Goal: Check status

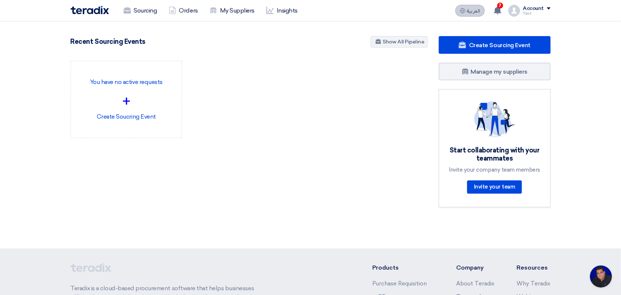
scroll to position [3, 0]
click at [477, 12] on span "العربية" at bounding box center [473, 10] width 13 height 5
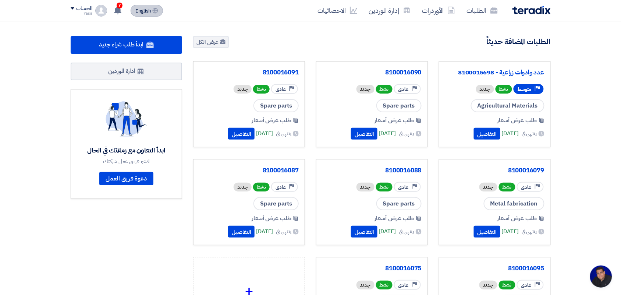
click at [477, 12] on link "الطلبات" at bounding box center [482, 10] width 43 height 17
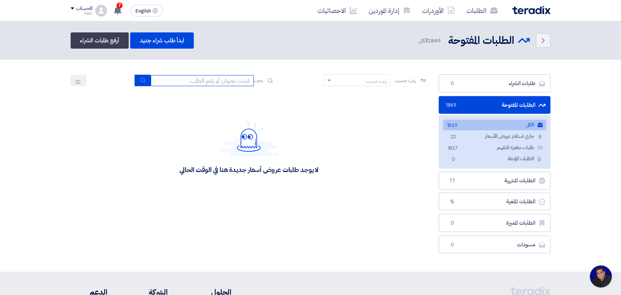
click at [182, 75] on input at bounding box center [202, 80] width 103 height 11
type input "911"
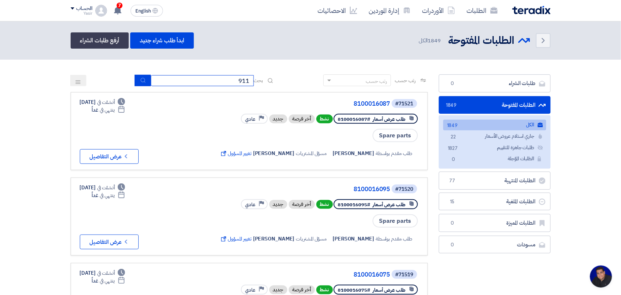
drag, startPoint x: 166, startPoint y: 79, endPoint x: 281, endPoint y: 86, distance: 115.3
click at [281, 86] on div "رتب حسب رتب حسب بحث 911" at bounding box center [249, 83] width 357 height 18
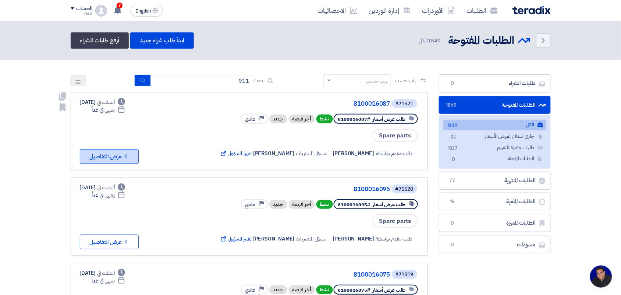
click at [120, 156] on button "Check details عرض التفاصيل" at bounding box center [109, 156] width 59 height 15
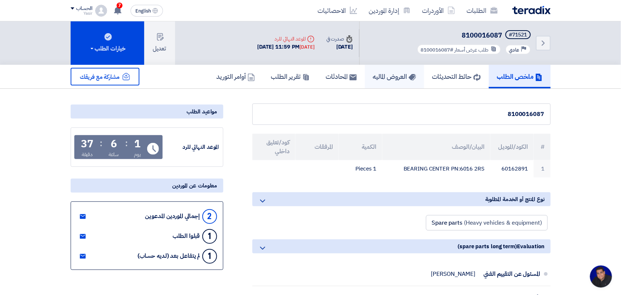
click at [378, 74] on h5 "العروض الماليه" at bounding box center [394, 76] width 43 height 8
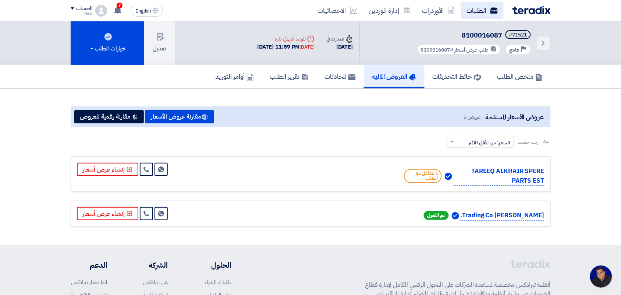
click at [479, 10] on link "الطلبات" at bounding box center [482, 10] width 43 height 17
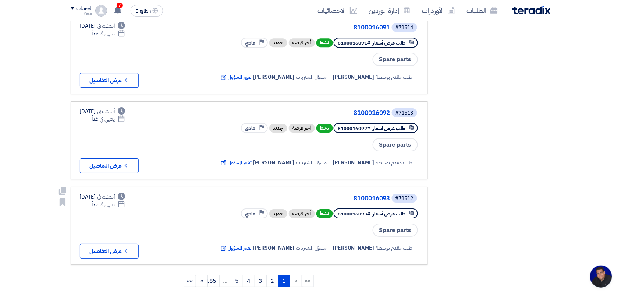
scroll to position [690, 0]
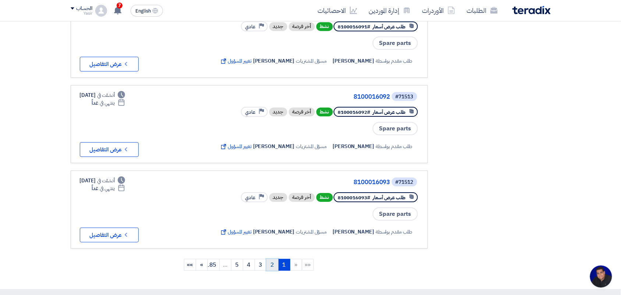
click at [274, 259] on link "2" at bounding box center [272, 265] width 12 height 12
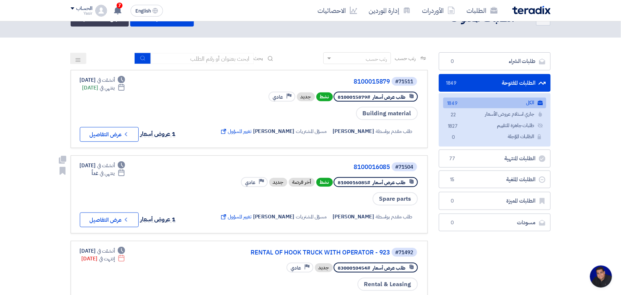
scroll to position [0, 0]
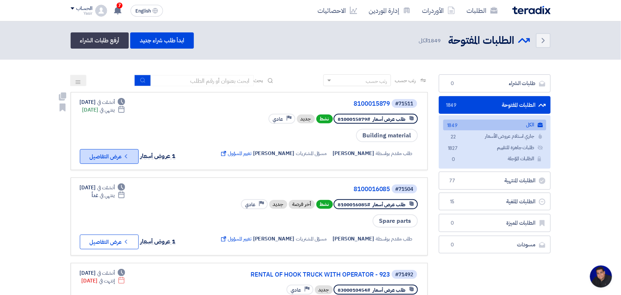
click at [107, 159] on button "Check details عرض التفاصيل" at bounding box center [109, 156] width 59 height 15
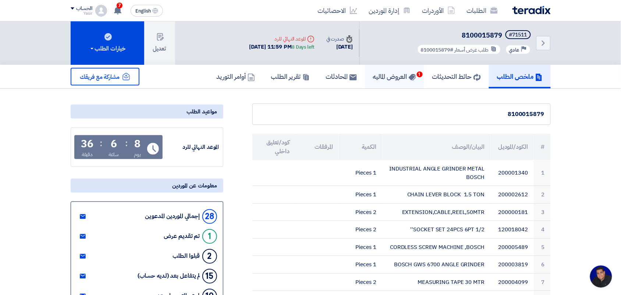
click at [401, 79] on h5 "العروض الماليه 1" at bounding box center [394, 76] width 43 height 8
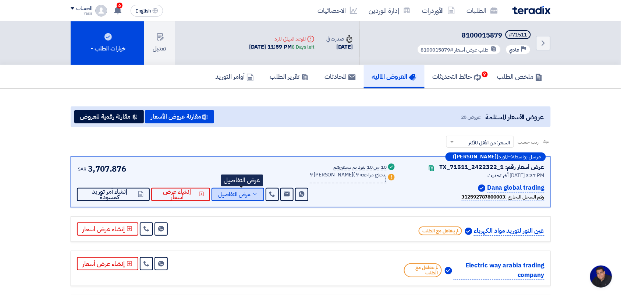
click at [245, 192] on span "عرض التفاصيل" at bounding box center [234, 195] width 32 height 6
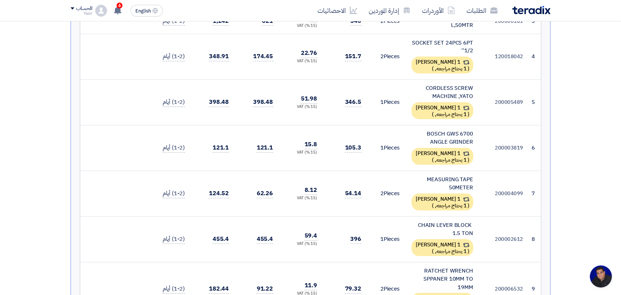
scroll to position [368, 0]
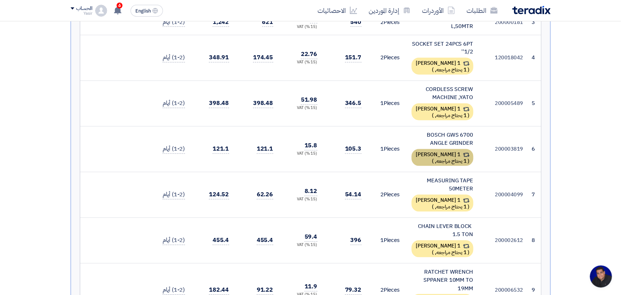
click at [459, 152] on div "1 [PERSON_NAME] ( 1 يحتاج مراجعه, )" at bounding box center [443, 157] width 62 height 17
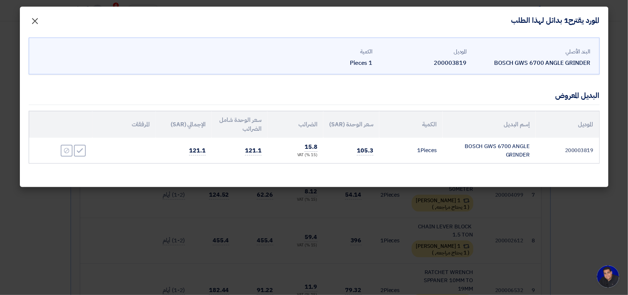
click at [31, 21] on span "×" at bounding box center [35, 21] width 9 height 22
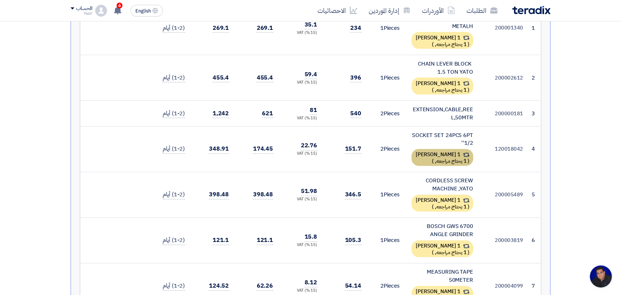
scroll to position [276, 0]
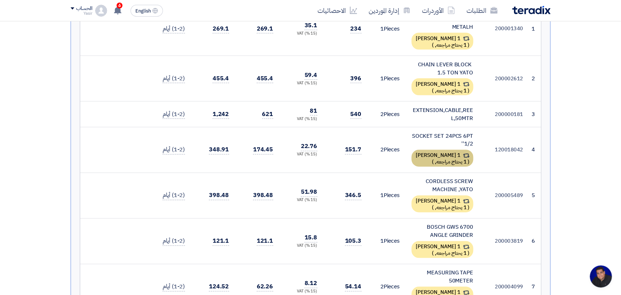
click at [435, 158] on span "1 يحتاج مراجعه," at bounding box center [451, 162] width 32 height 8
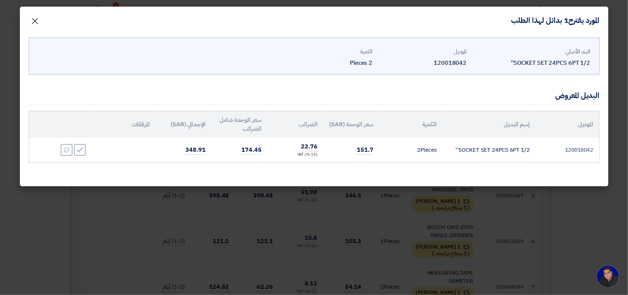
click at [32, 21] on span "×" at bounding box center [35, 21] width 9 height 22
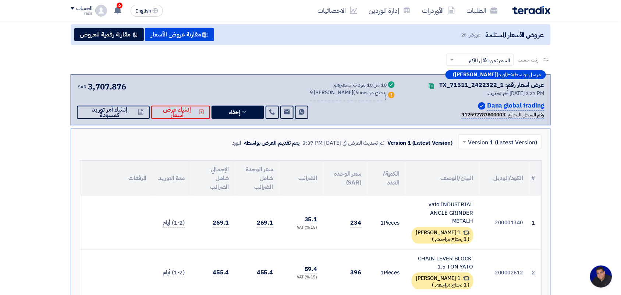
scroll to position [0, 0]
